Goal: Task Accomplishment & Management: Use online tool/utility

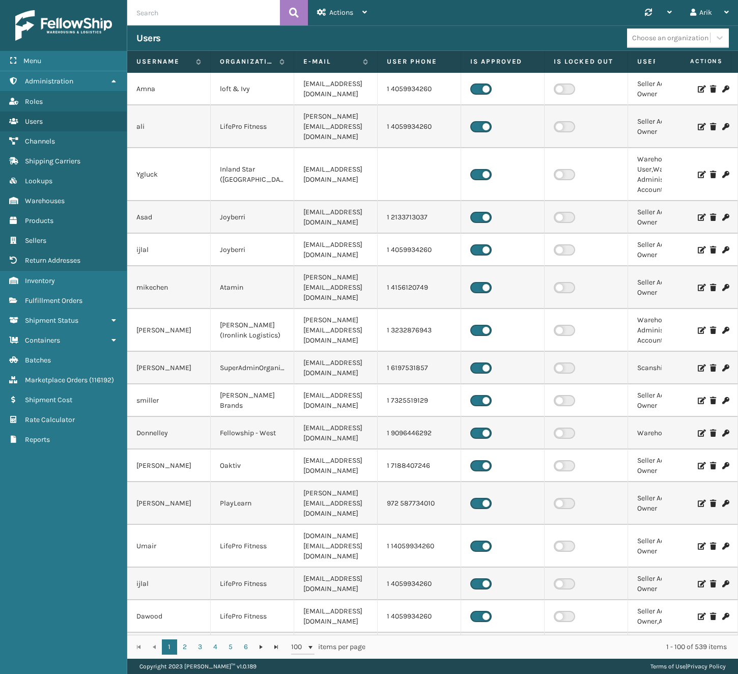
click at [407, 34] on div "Users" at bounding box center [381, 38] width 490 height 12
click at [361, 30] on div "Users Choose an organization" at bounding box center [432, 37] width 611 height 25
click at [51, 285] on link "Inventory" at bounding box center [63, 281] width 127 height 20
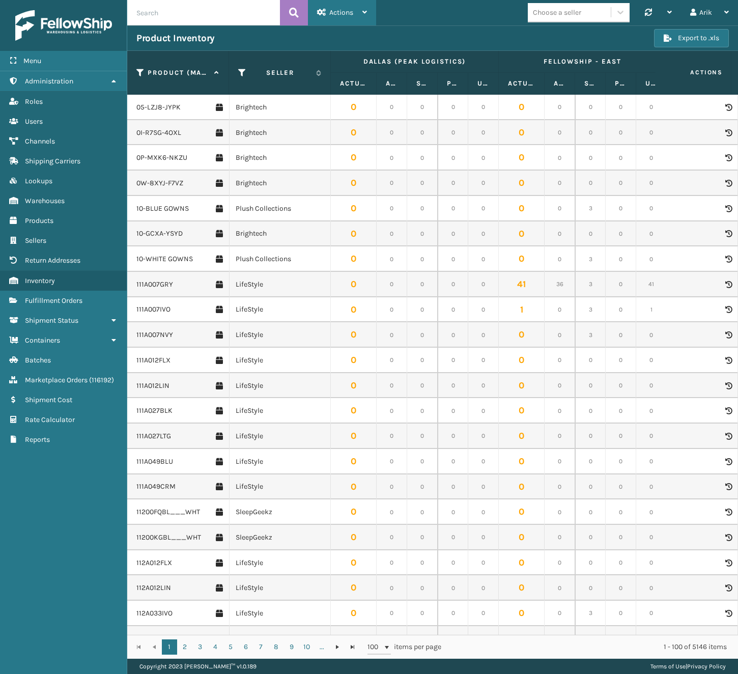
drag, startPoint x: 368, startPoint y: 10, endPoint x: 361, endPoint y: 10, distance: 7.1
click at [368, 10] on div "Actions Remove All Filters Inventory Reconciliation Update Inventory" at bounding box center [342, 12] width 68 height 25
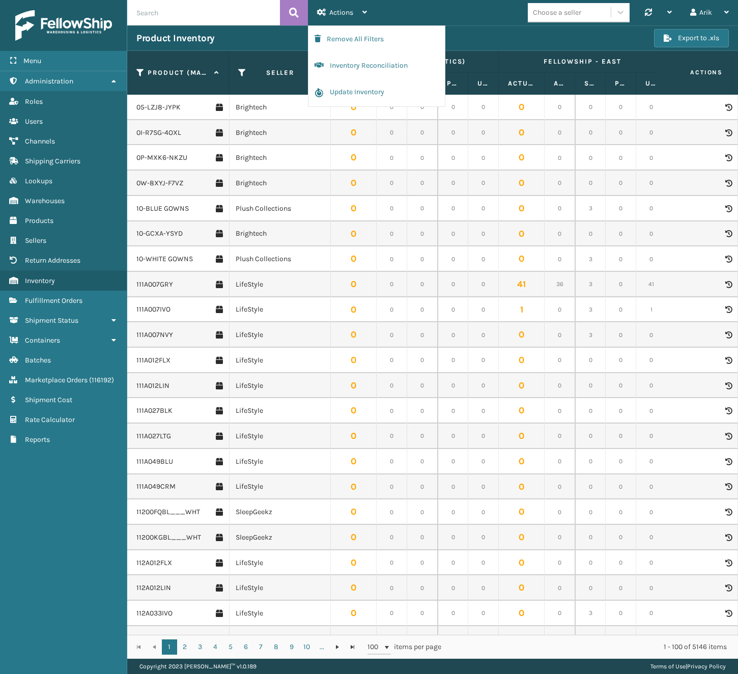
click at [575, 11] on div "Choose a seller" at bounding box center [557, 12] width 48 height 11
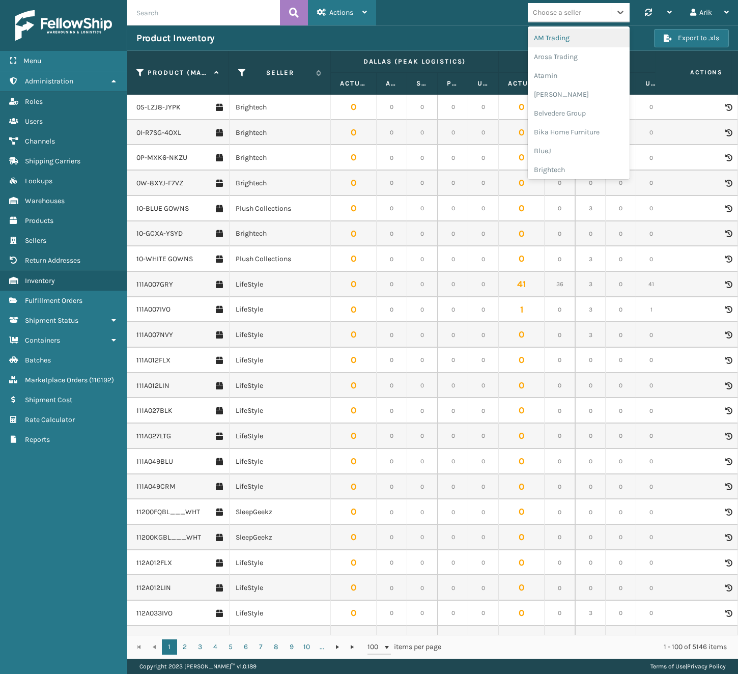
click at [331, 11] on span "Actions" at bounding box center [341, 12] width 24 height 9
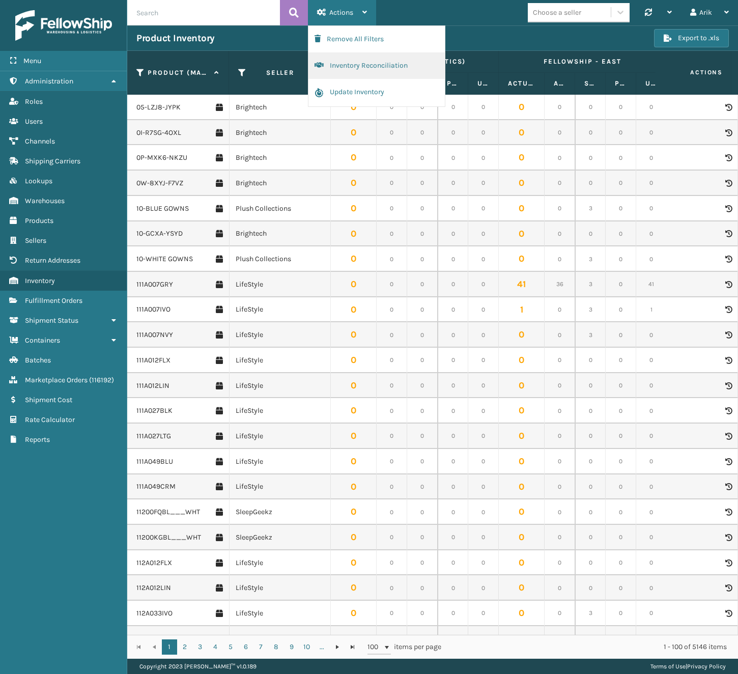
click at [345, 64] on button "Inventory Reconciliation" at bounding box center [376, 65] width 136 height 26
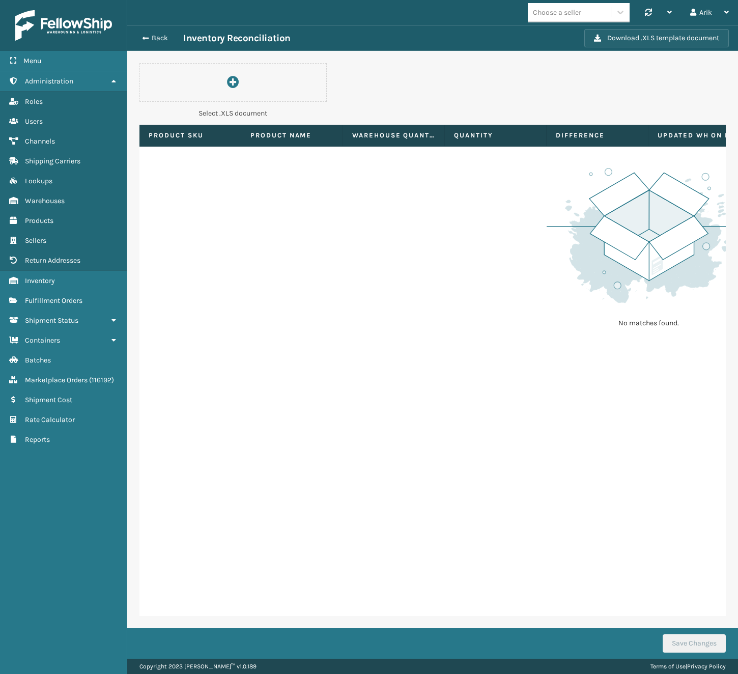
click at [645, 39] on button "Download .XLS template document" at bounding box center [656, 38] width 144 height 18
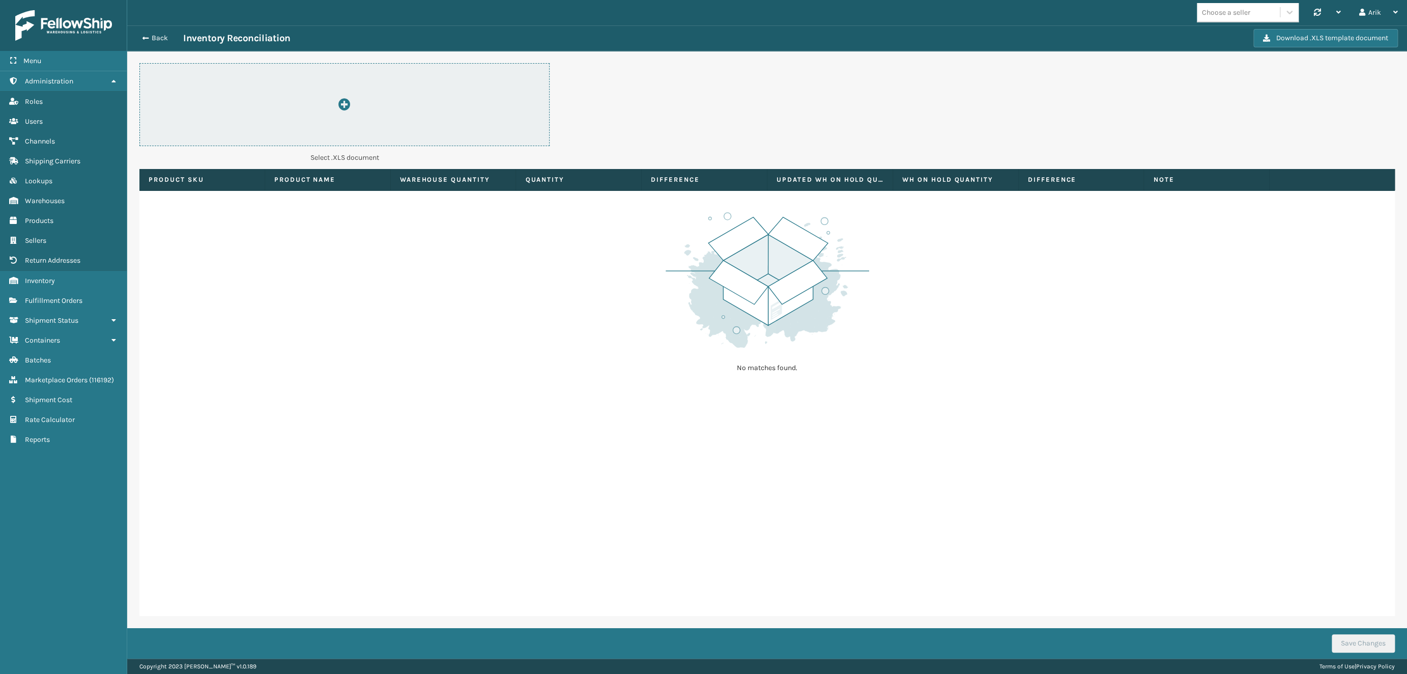
click at [309, 113] on div at bounding box center [344, 104] width 410 height 83
type input "C:\fakepath\ImportWarehouseInventoryTemplate (2).xlsx"
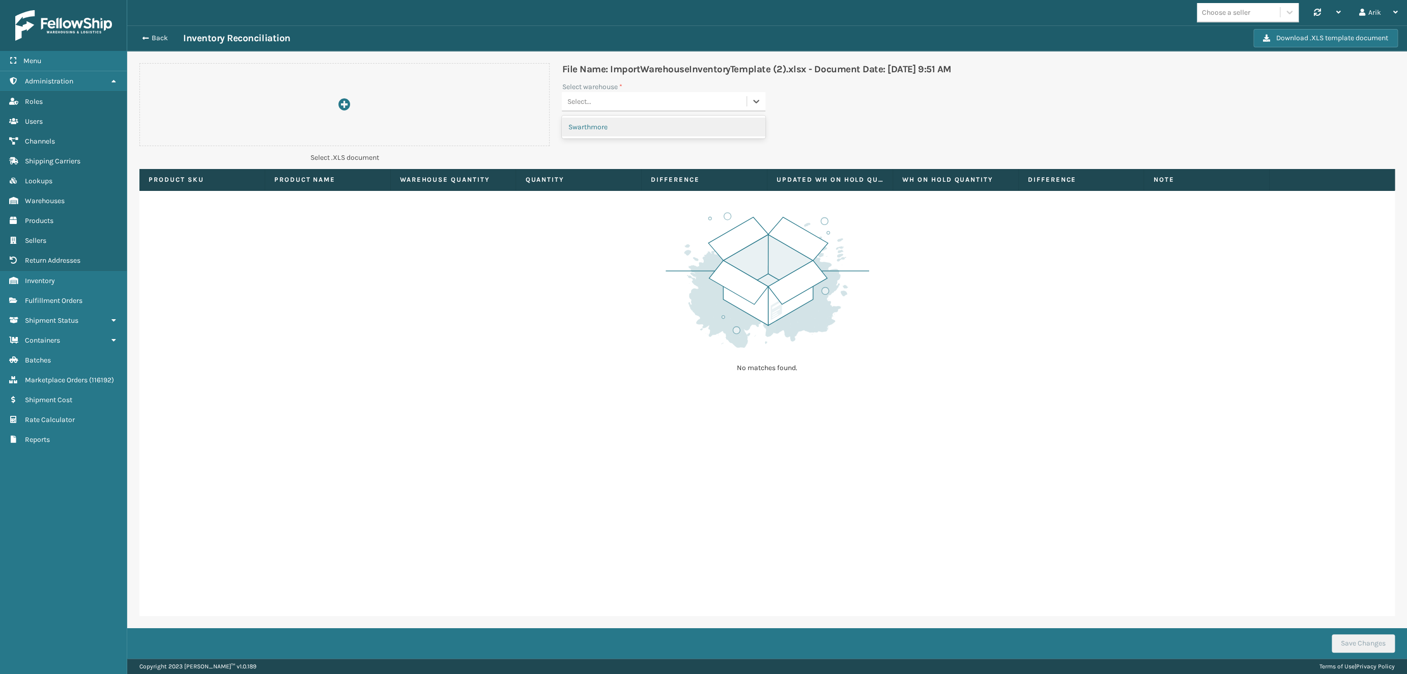
click at [640, 97] on div "Select..." at bounding box center [654, 101] width 185 height 17
click at [605, 125] on div "Swarthmore" at bounding box center [664, 127] width 204 height 19
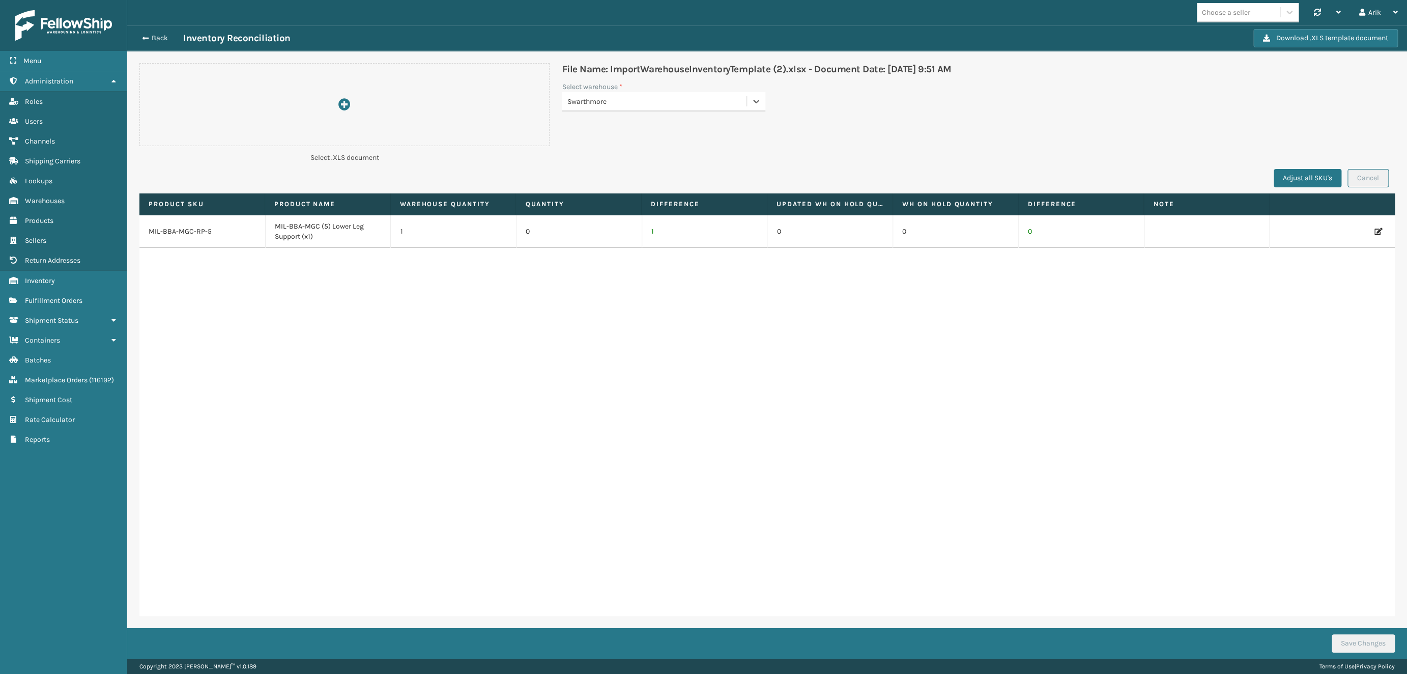
click at [191, 229] on td "MIL-BBA-MGC-RP-5" at bounding box center [202, 231] width 126 height 33
click at [172, 233] on td "MIL-BBA-MGC-RP-5" at bounding box center [202, 231] width 126 height 33
copy td "MIL-BBA-MGC-RP-5"
